Goal: Task Accomplishment & Management: Use online tool/utility

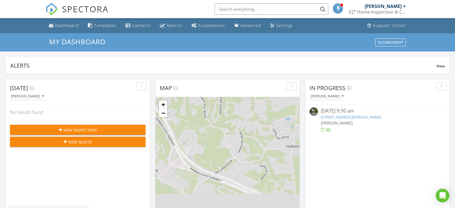
scroll to position [518, 455]
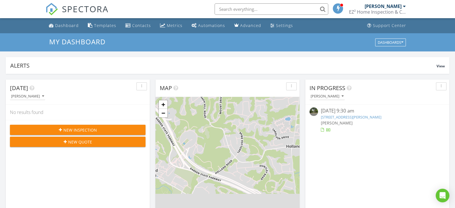
click at [352, 119] on link "28 Doherty Dr, Middletown Township, NJ 07748" at bounding box center [351, 117] width 61 height 5
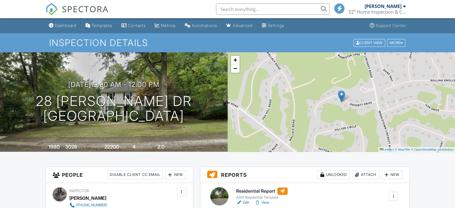
scroll to position [53, 0]
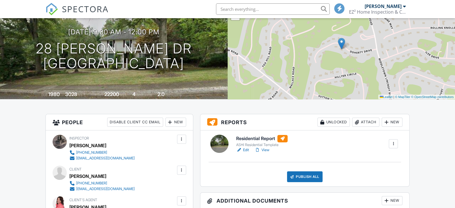
click at [369, 86] on div "+ − Leaflet | © MapTiler © OpenStreetMap contributors" at bounding box center [342, 50] width 228 height 100
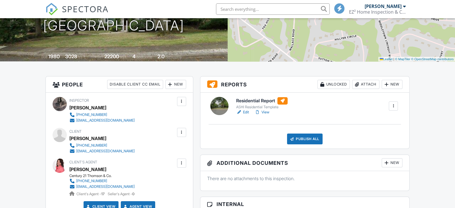
click at [367, 84] on div "Attach" at bounding box center [365, 84] width 27 height 9
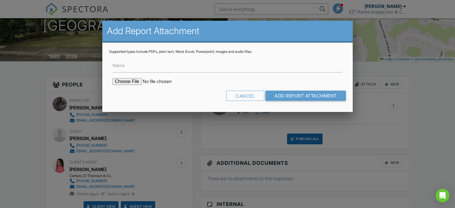
click at [129, 81] on input "file" at bounding box center [161, 81] width 97 height 7
type input "C:\fakepath\EPSON446.PDF"
click at [159, 69] on input "Name" at bounding box center [228, 66] width 230 height 14
type input "Wood Destroying Insect Report"
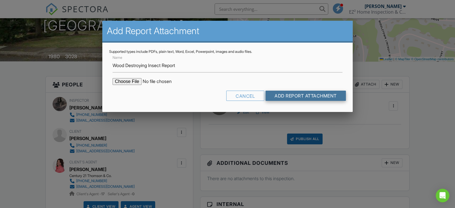
click at [296, 96] on input "Add Report Attachment" at bounding box center [306, 96] width 80 height 10
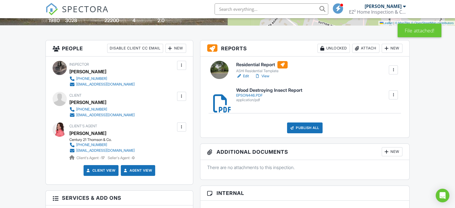
click at [243, 63] on h6 "Residential Report" at bounding box center [261, 64] width 51 height 7
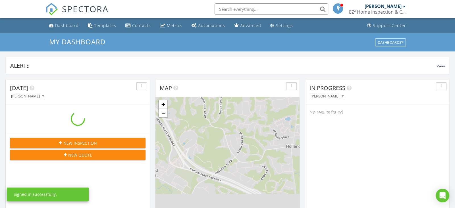
scroll to position [518, 455]
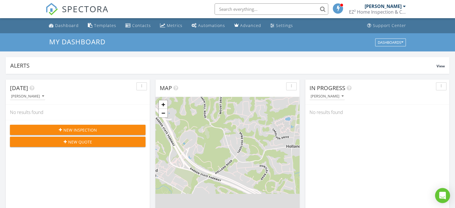
click at [444, 195] on icon "Open Intercom Messenger" at bounding box center [442, 195] width 7 height 7
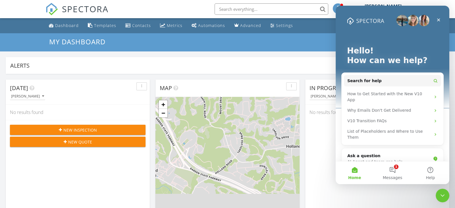
scroll to position [0, 0]
click at [394, 168] on button "1 Messages" at bounding box center [393, 173] width 38 height 23
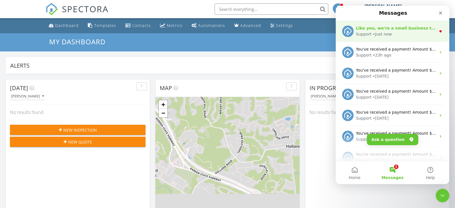
click at [367, 34] on div "Support" at bounding box center [364, 34] width 16 height 6
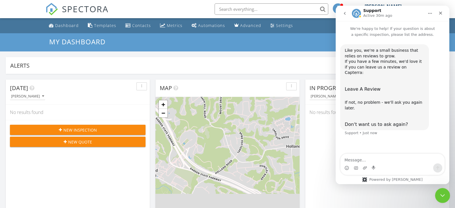
click at [438, 193] on div "Close Intercom Messenger" at bounding box center [442, 195] width 14 height 14
